Goal: Transaction & Acquisition: Purchase product/service

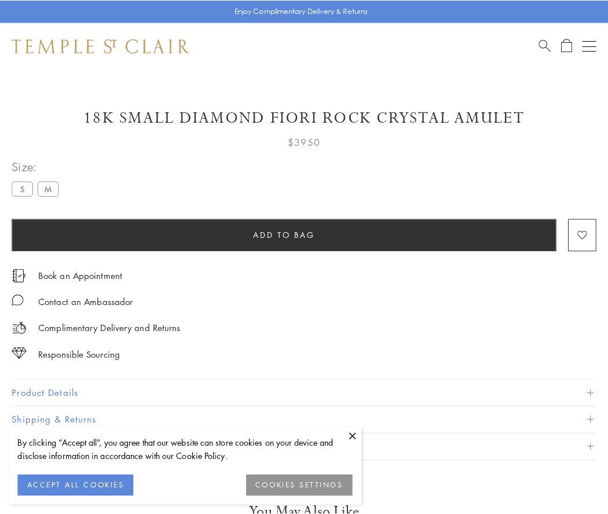
scroll to position [1, 0]
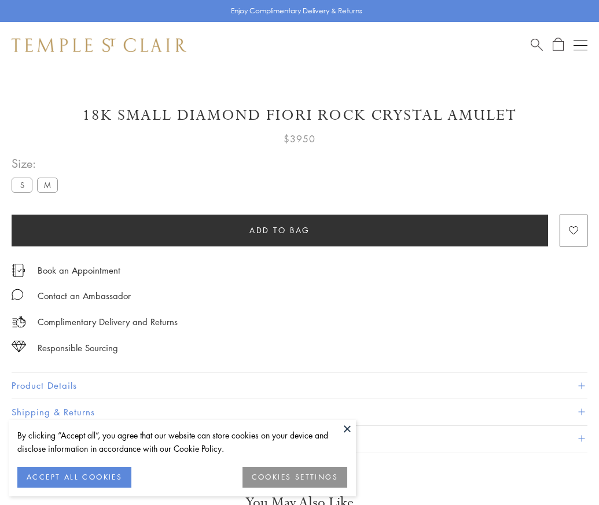
click at [280, 230] on span "Add to bag" at bounding box center [279, 230] width 61 height 13
